Goal: Information Seeking & Learning: Learn about a topic

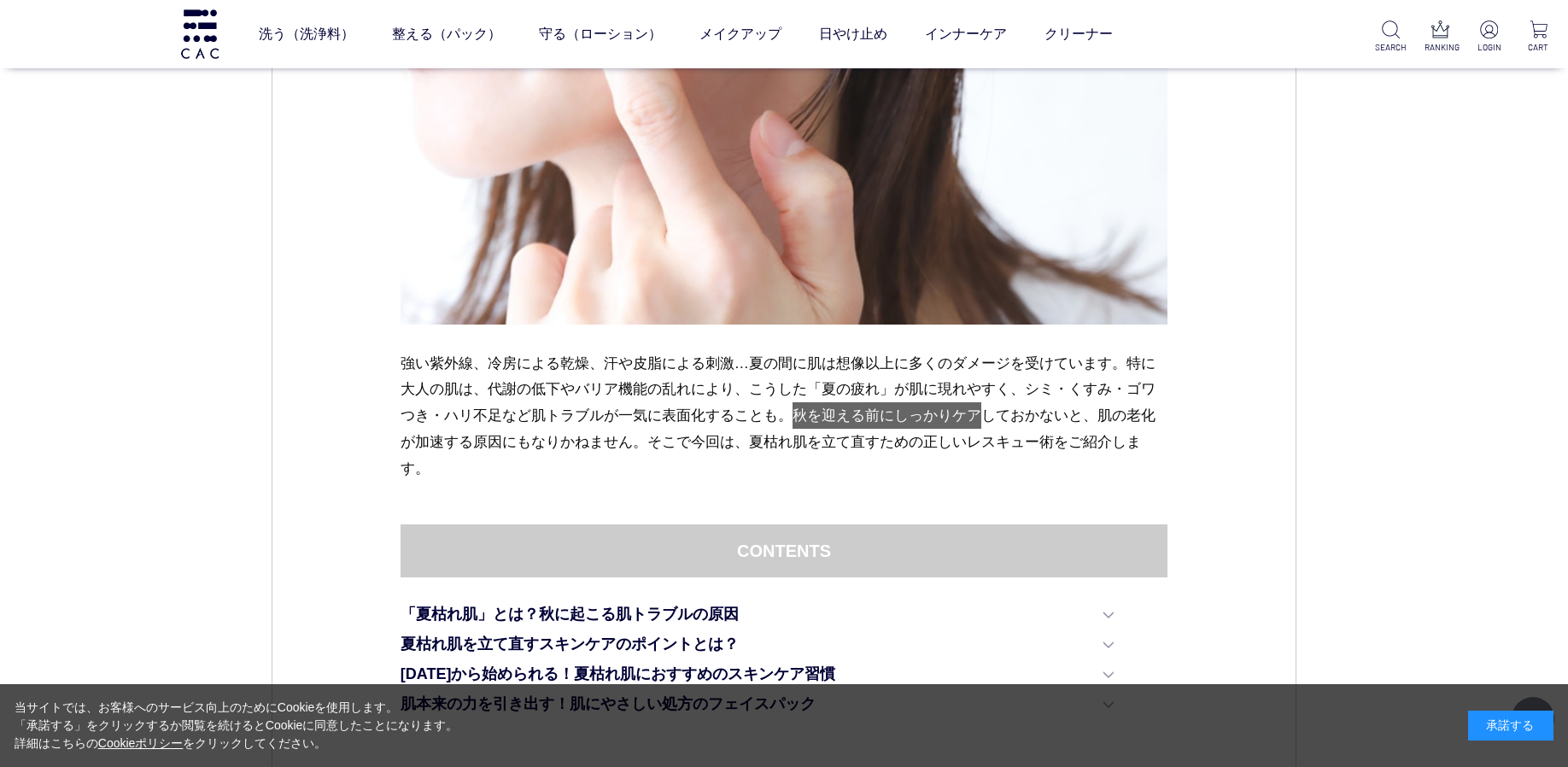
scroll to position [679, 0]
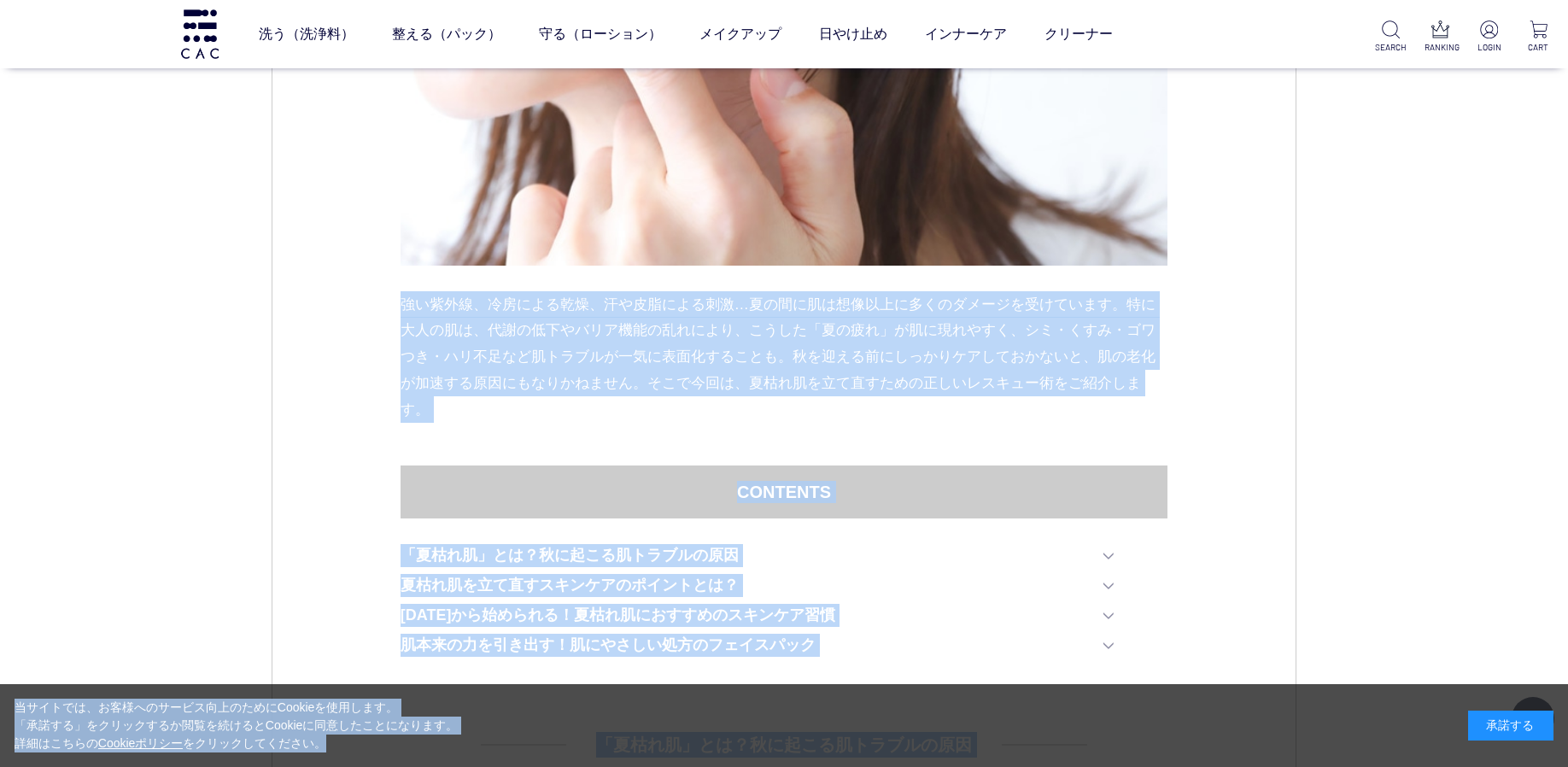
drag, startPoint x: 401, startPoint y: 302, endPoint x: 406, endPoint y: 740, distance: 438.0
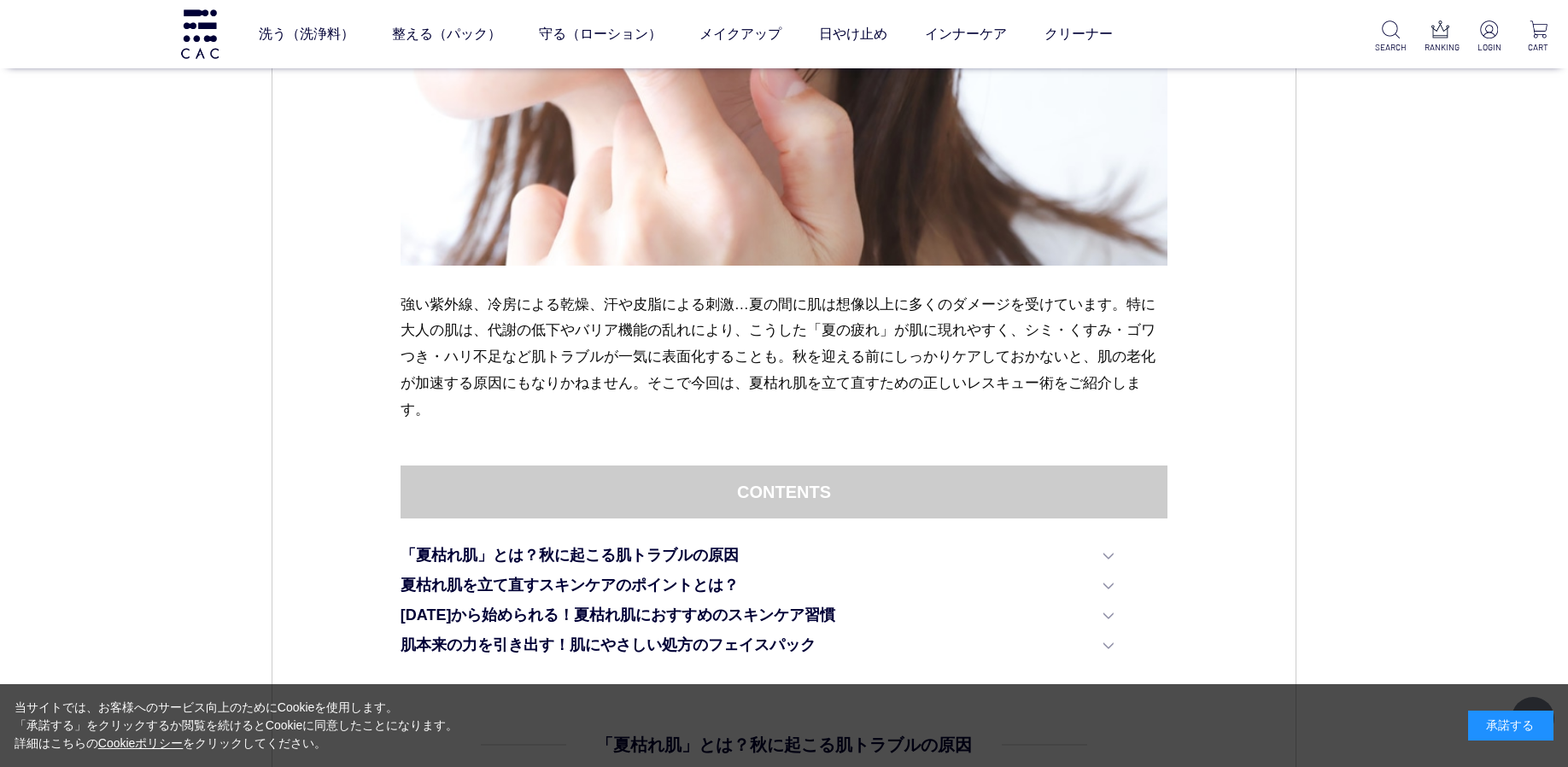
click at [1515, 717] on div "承諾する" at bounding box center [1510, 726] width 85 height 30
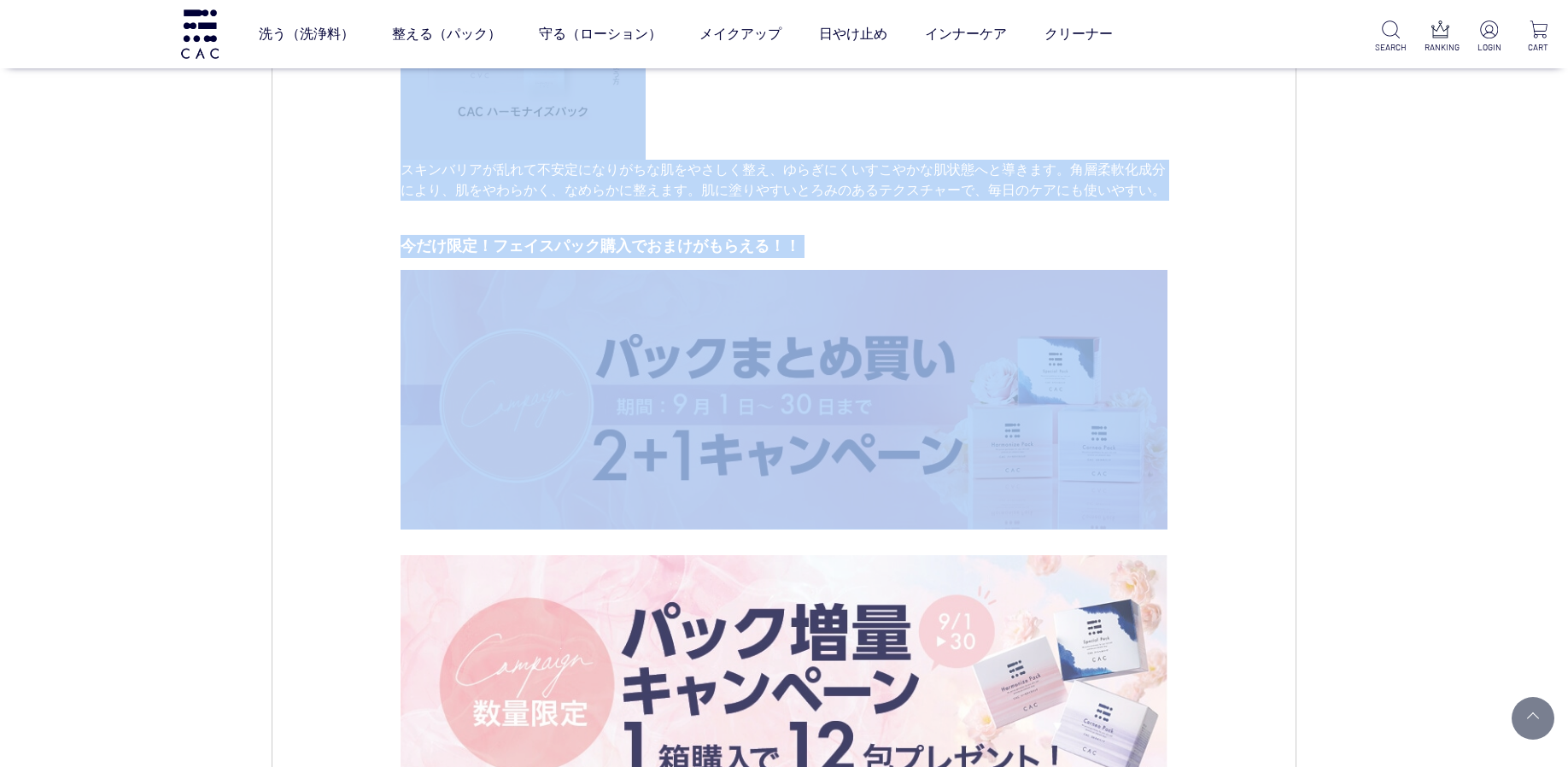
scroll to position [7314, 0]
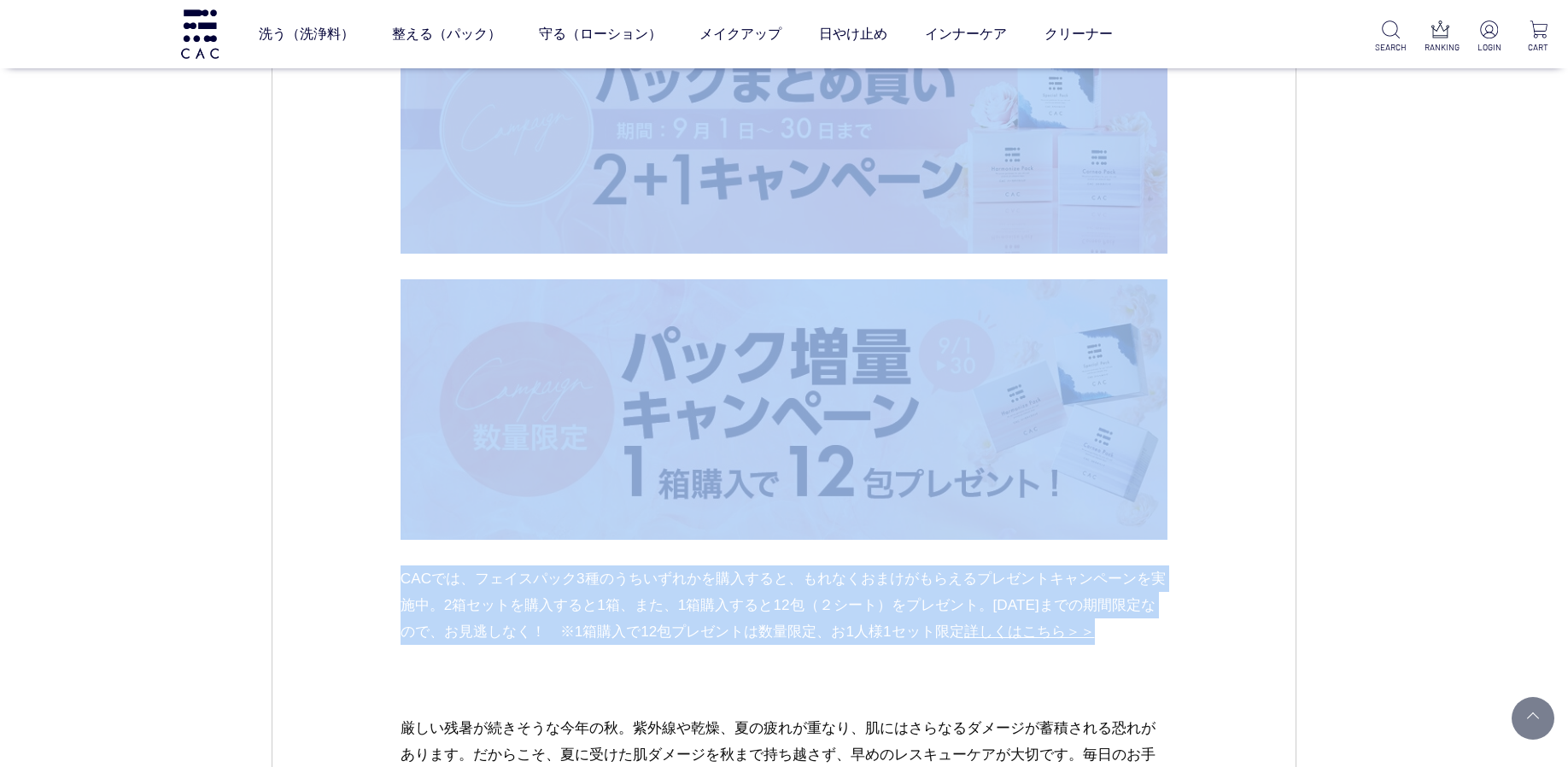
drag, startPoint x: 402, startPoint y: 302, endPoint x: 1168, endPoint y: 667, distance: 848.5
copy div "lorem、ipsumdo、sitametco…adipiscingelitseddoeiusmo。tempori、utlaboreetdolorem、ali…"
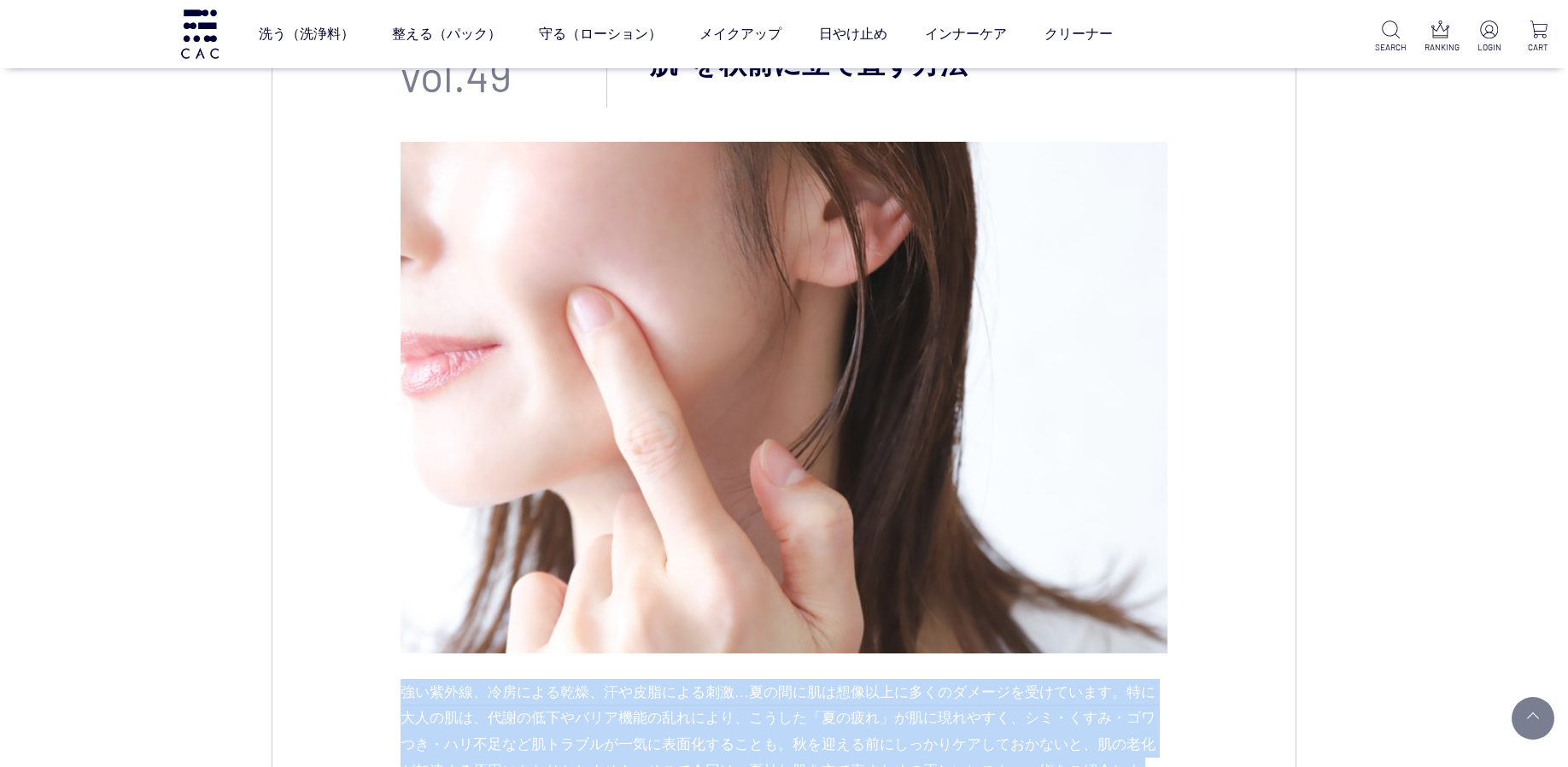
scroll to position [0, 0]
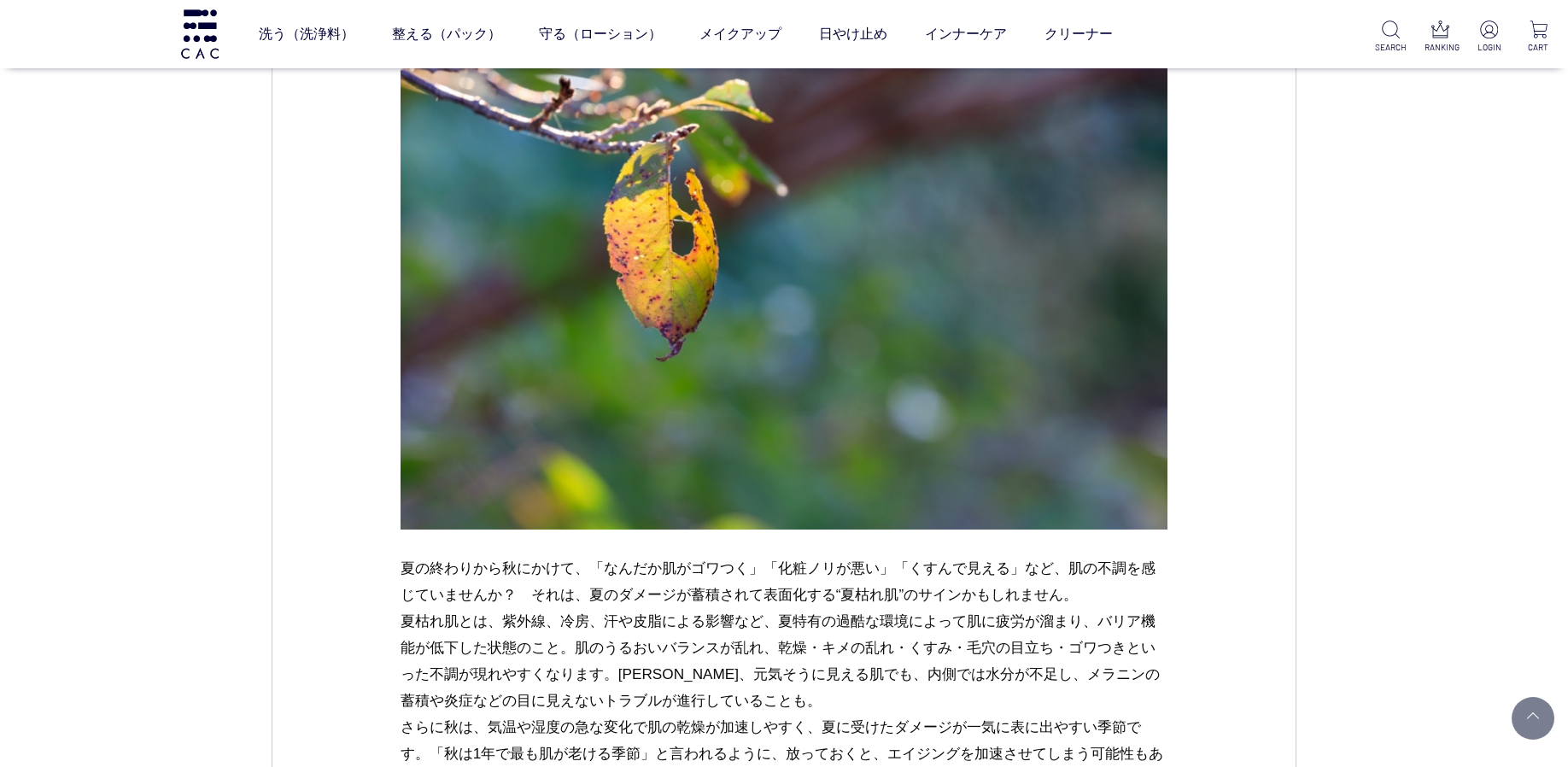
scroll to position [1219, 0]
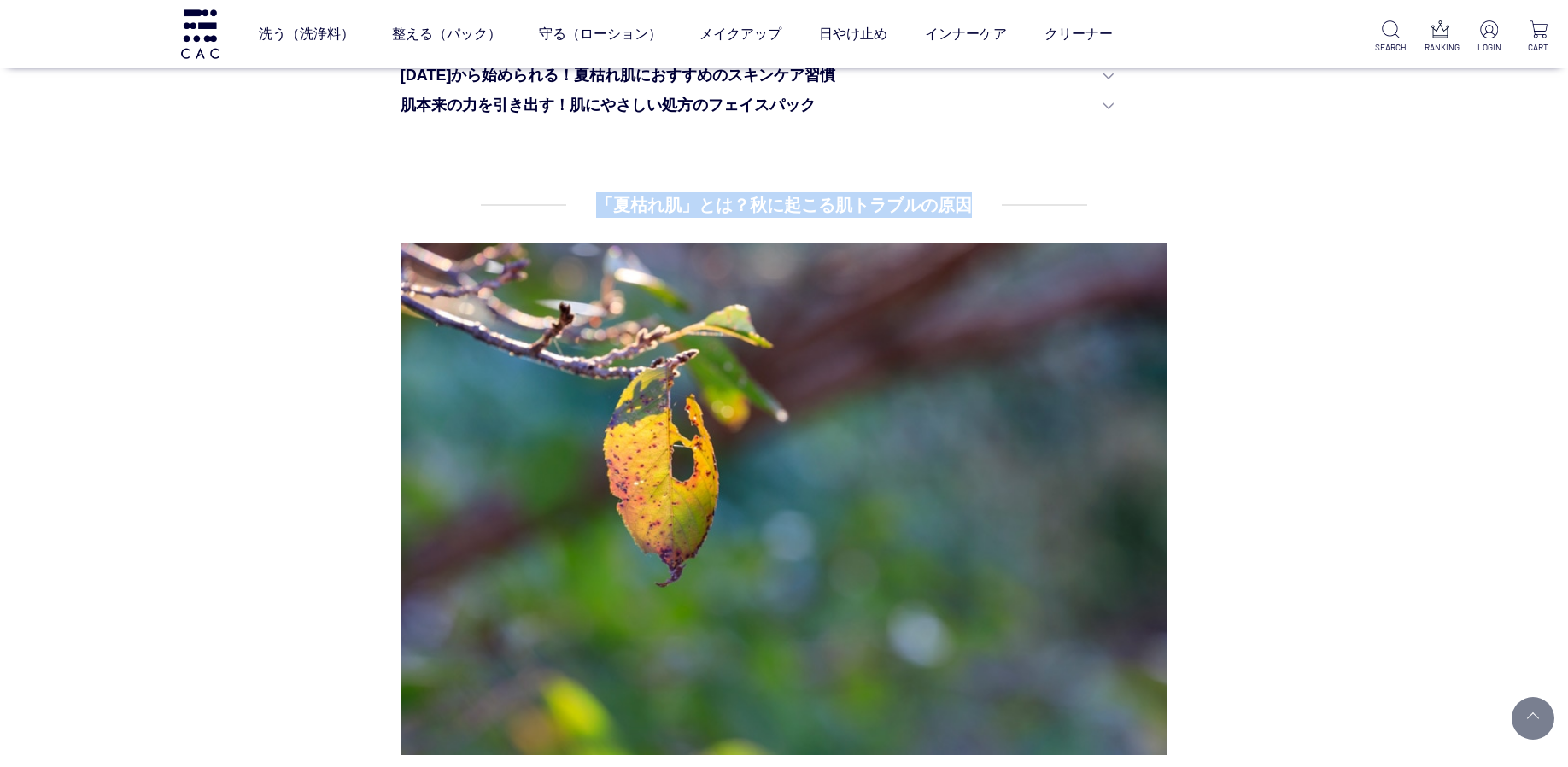
drag, startPoint x: 985, startPoint y: 211, endPoint x: 601, endPoint y: 199, distance: 384.2
click at [601, 199] on dd "「夏枯れ肌」とは？秋に起こる肌トラブルの原因 夏の終わりから秋にかけて、「なんだか肌がゴワつく」「化粧ノリが悪い」「くすんで見える」など、肌の不調を感じていま…" at bounding box center [784, 632] width 767 height 880
copy h4 "「夏枯れ肌」とは？秋に起こる肌トラブルの原因"
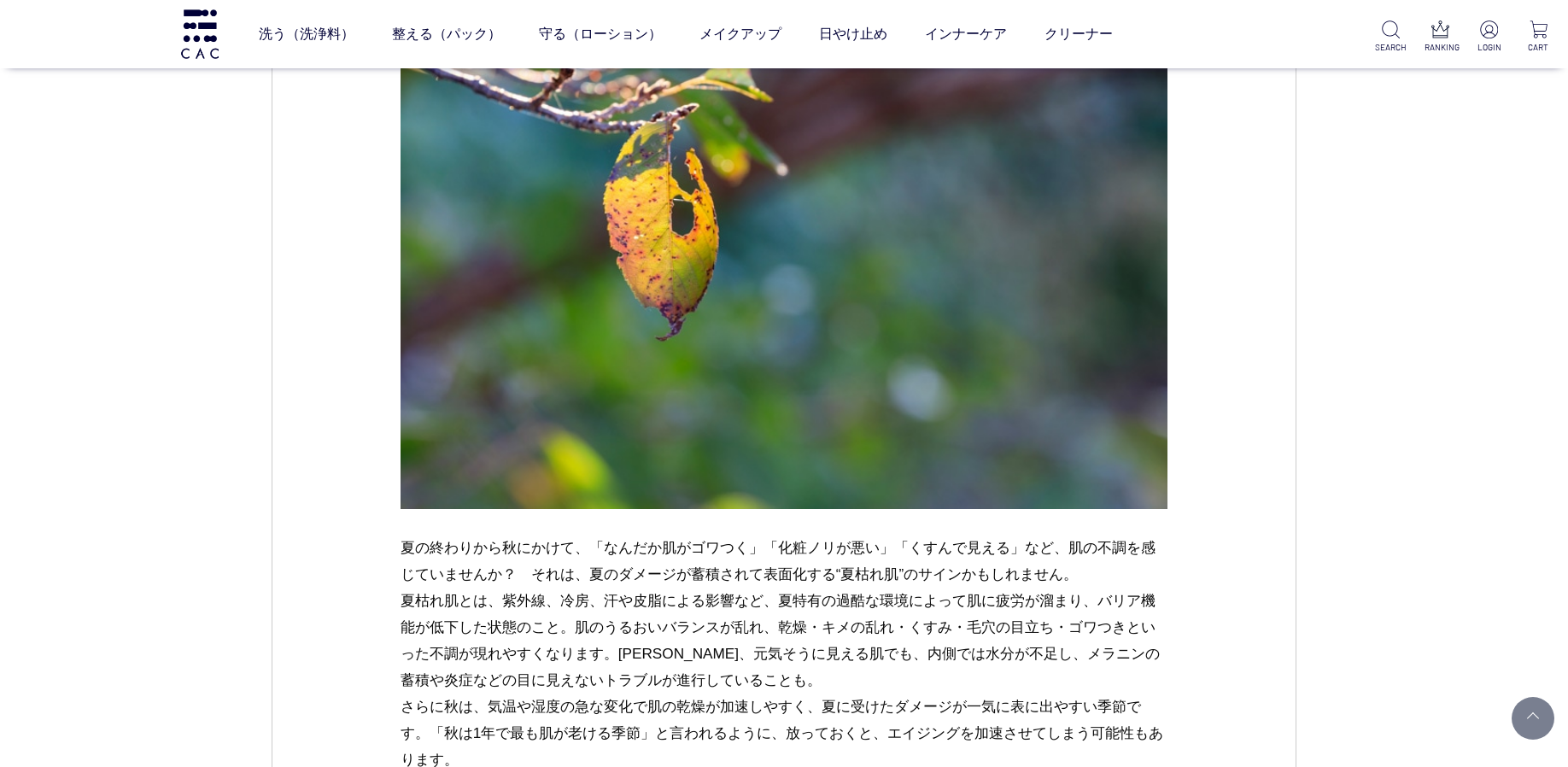
scroll to position [1521, 0]
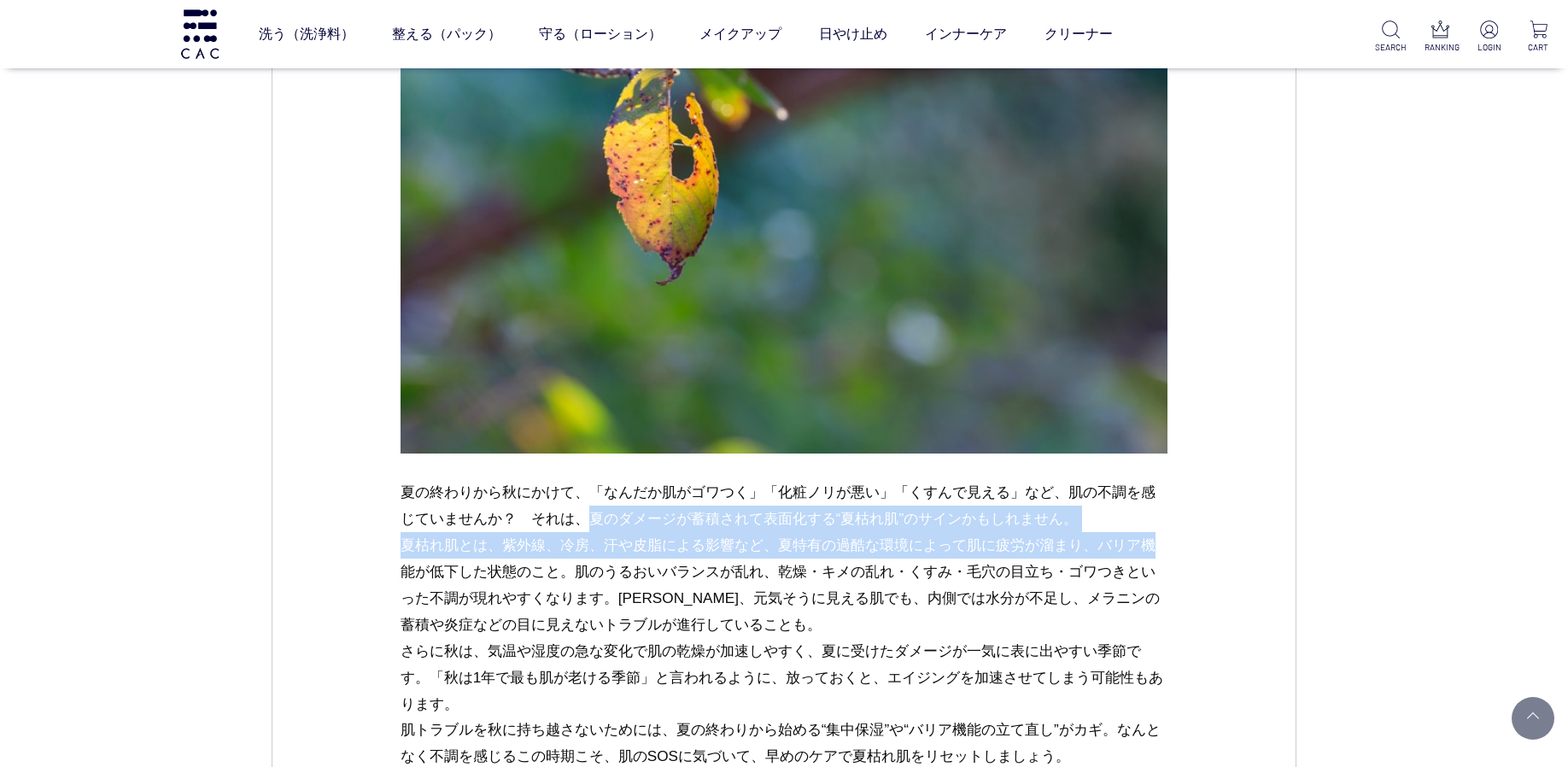
drag, startPoint x: 560, startPoint y: 518, endPoint x: 939, endPoint y: 532, distance: 379.3
click at [939, 532] on p "夏の終わりから秋にかけて、「なんだか肌がゴワつく」「化粧ノリが悪い」「くすんで見える」など、肌の不調を感じていませんか？　それは、夏のダメージが蓄積されて表面…" at bounding box center [784, 624] width 767 height 290
click at [937, 513] on p "夏の終わりから秋にかけて、「なんだか肌がゴワつく」「化粧ノリが悪い」「くすんで見える」など、肌の不調を感じていませんか？　それは、夏のダメージが蓄積されて表面…" at bounding box center [784, 624] width 767 height 290
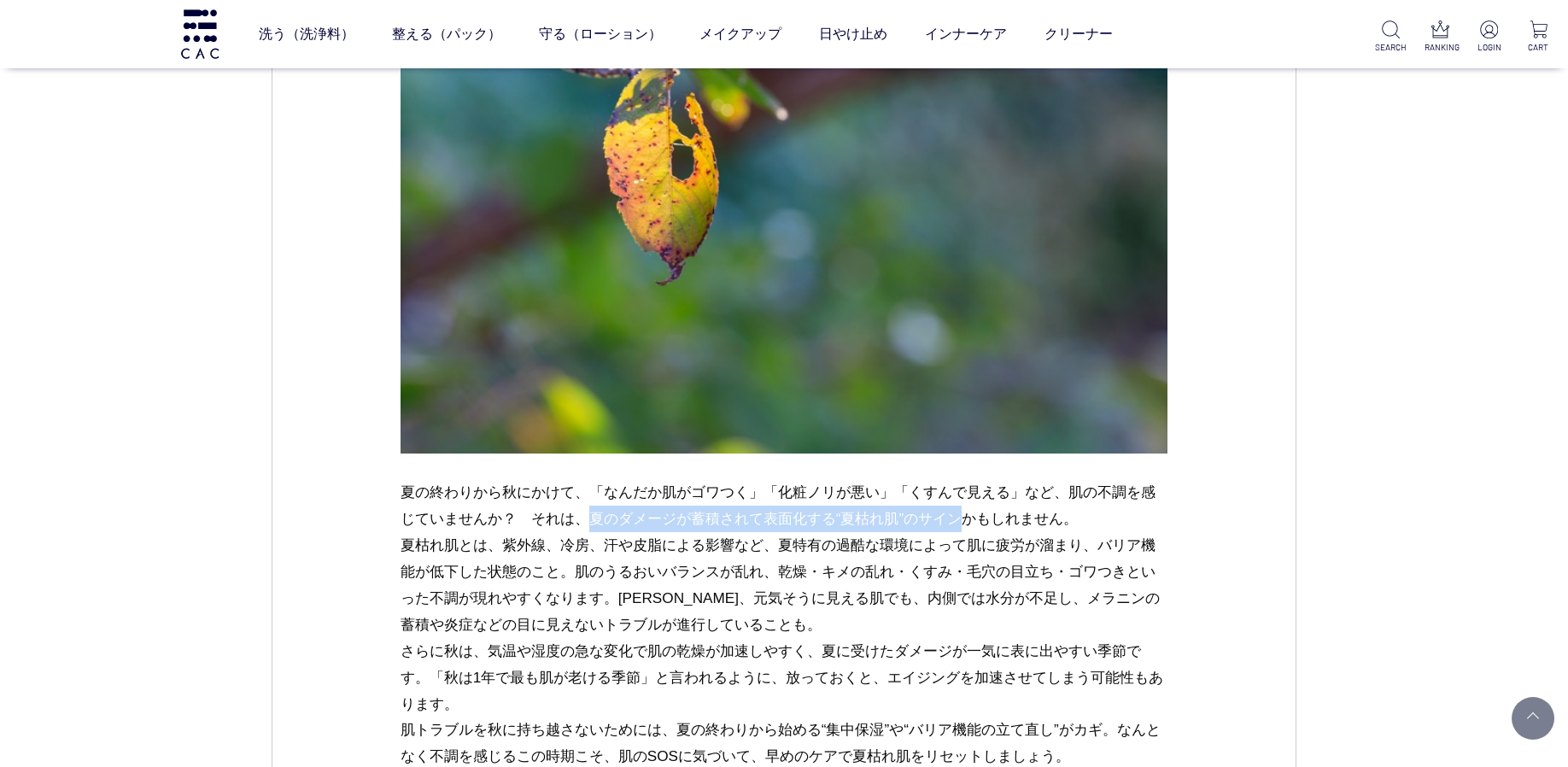
drag, startPoint x: 936, startPoint y: 517, endPoint x: 559, endPoint y: 516, distance: 377.0
click at [559, 516] on p "夏の終わりから秋にかけて、「なんだか肌がゴワつく」「化粧ノリが悪い」「くすんで見える」など、肌の不調を感じていませんか？　それは、夏のダメージが蓄積されて表面…" at bounding box center [784, 624] width 767 height 290
copy p "夏のダメージが蓄積されて表面化する“夏枯れ肌”のサイン"
